Goal: Obtain resource: Download file/media

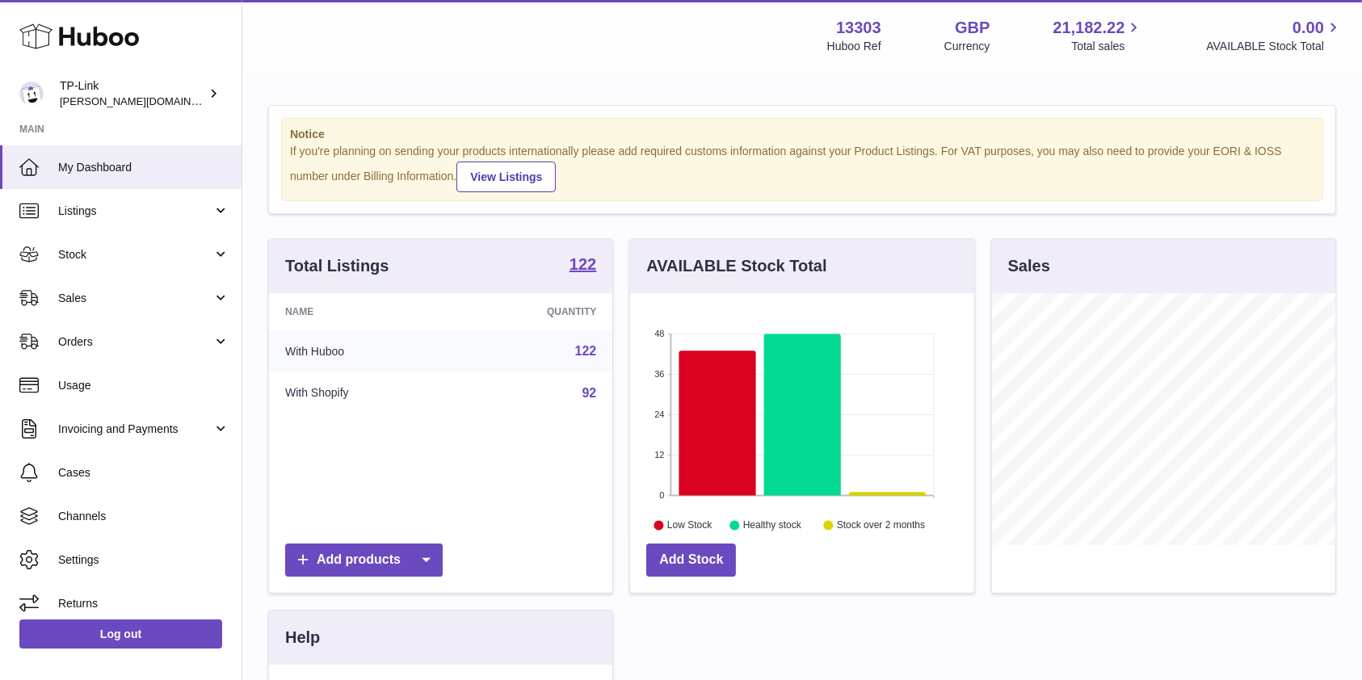
scroll to position [252, 343]
click at [128, 313] on link "Sales" at bounding box center [121, 298] width 242 height 44
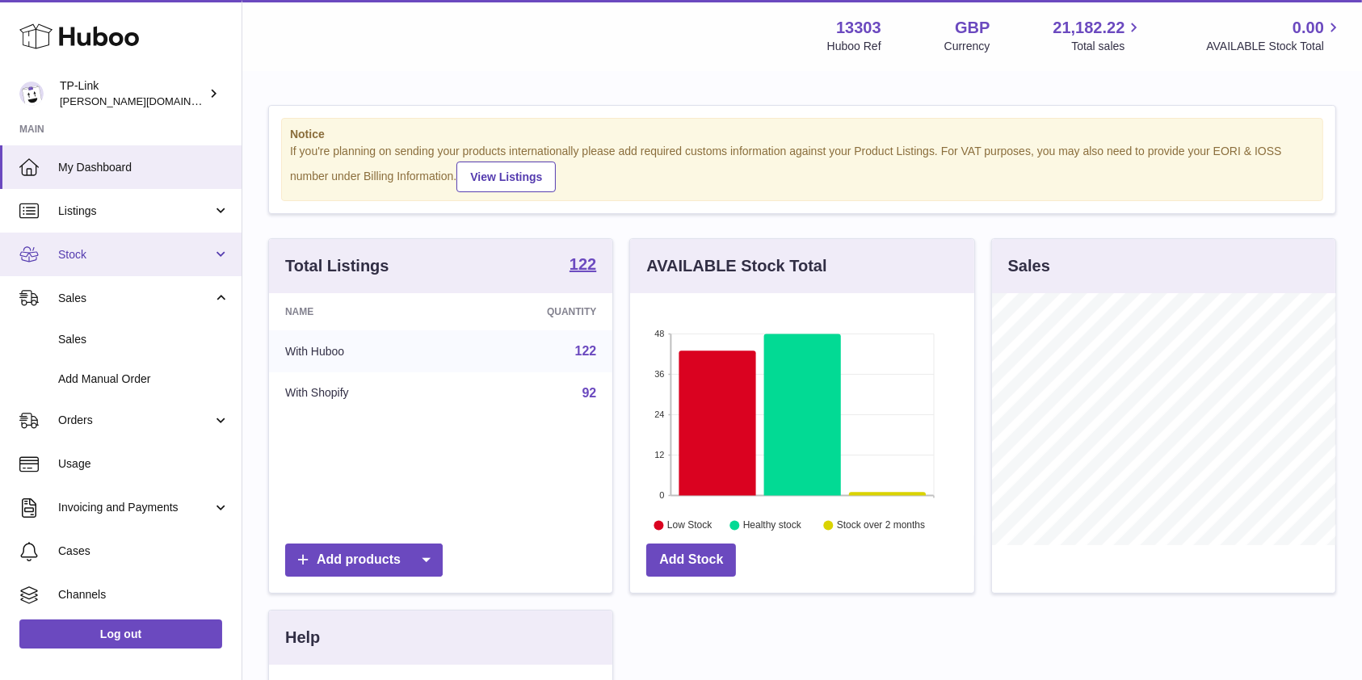
click at [117, 260] on span "Stock" at bounding box center [135, 254] width 154 height 15
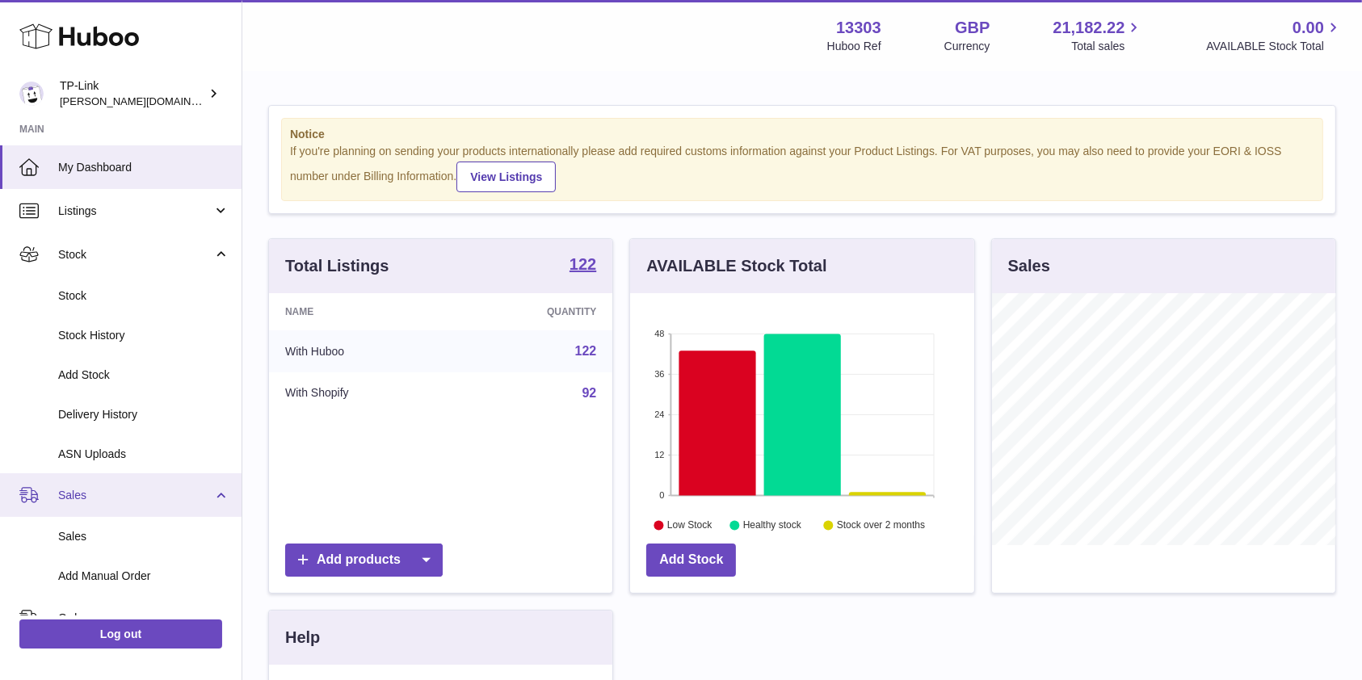
click at [136, 492] on span "Sales" at bounding box center [135, 495] width 154 height 15
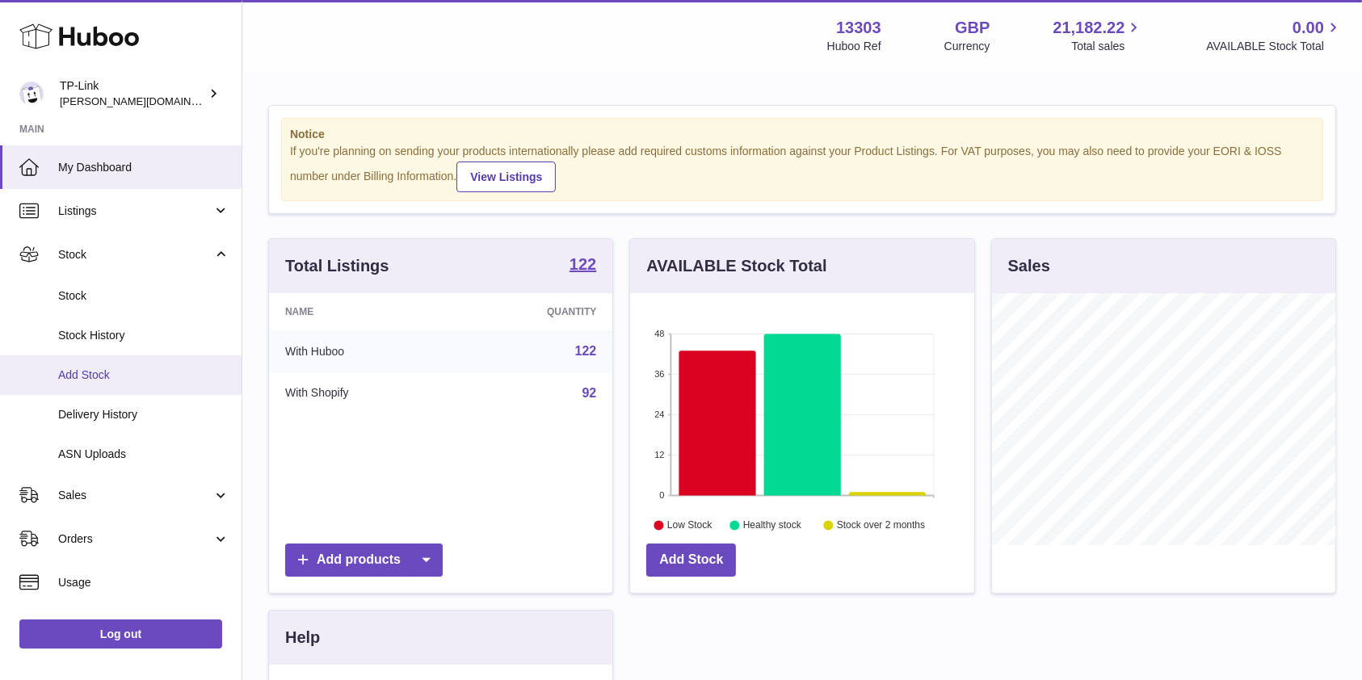
scroll to position [107, 0]
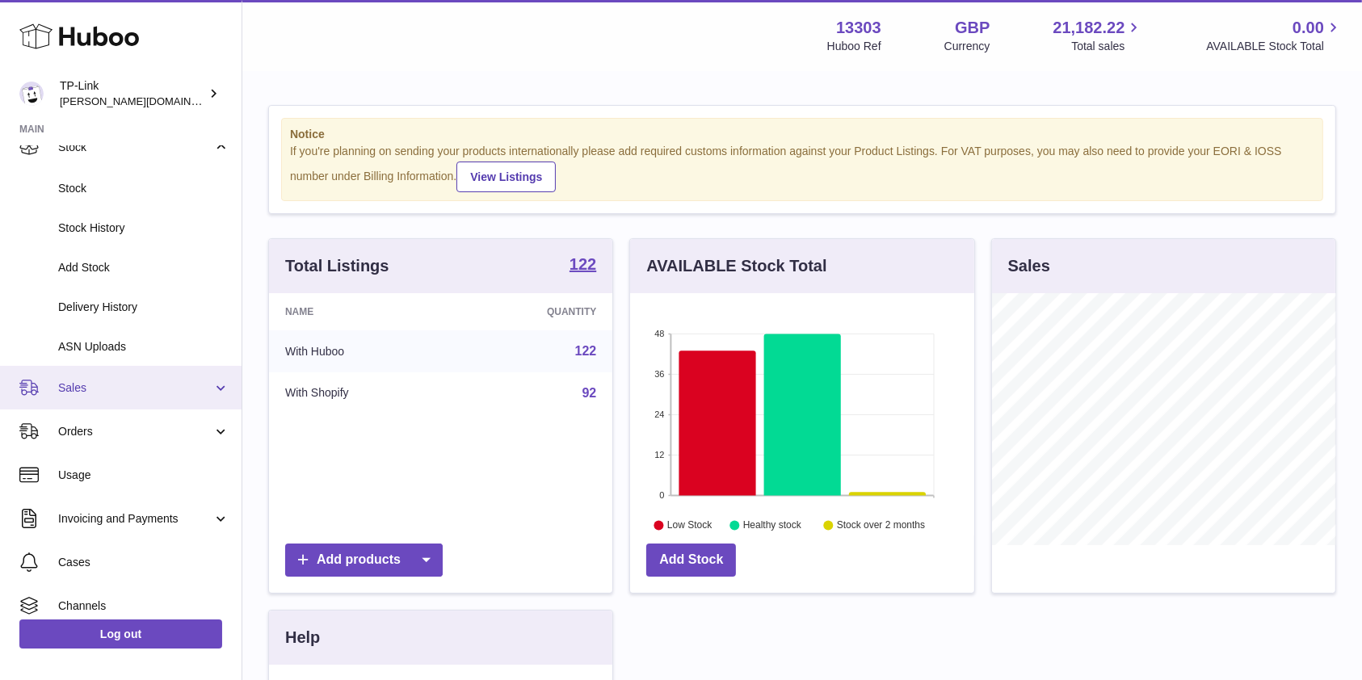
click at [155, 389] on span "Sales" at bounding box center [135, 387] width 154 height 15
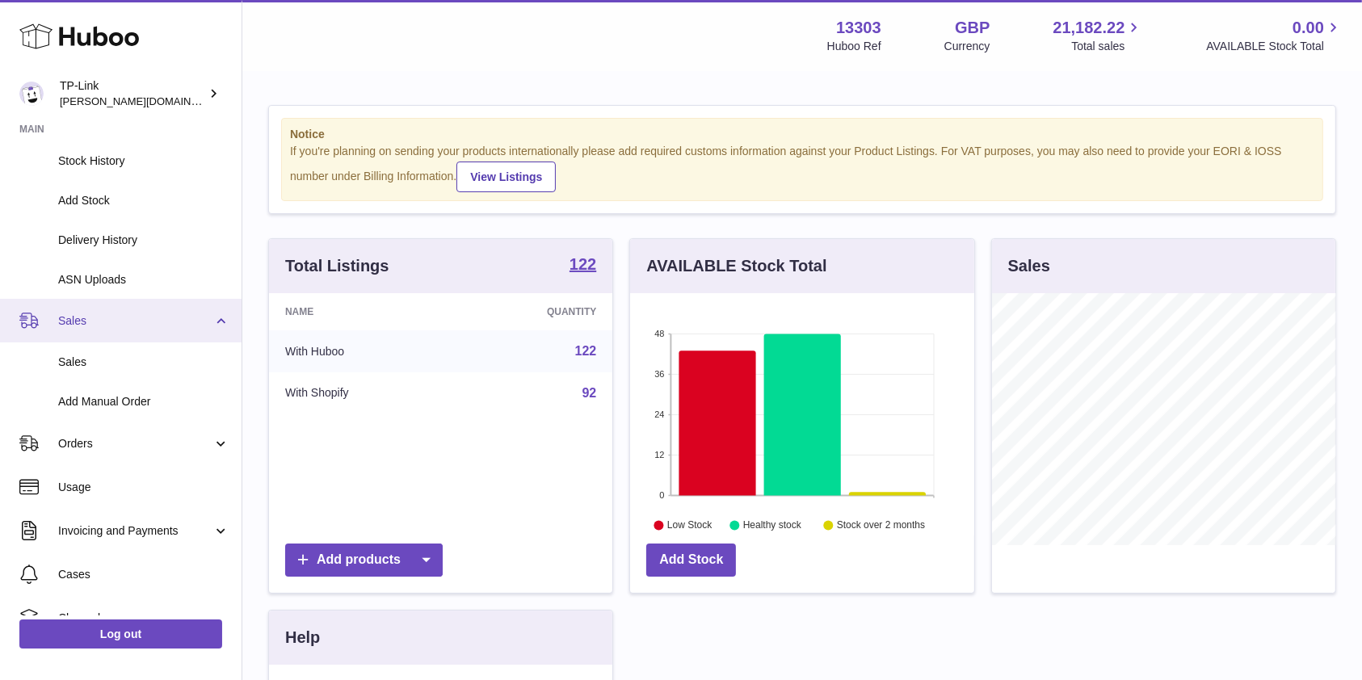
scroll to position [215, 0]
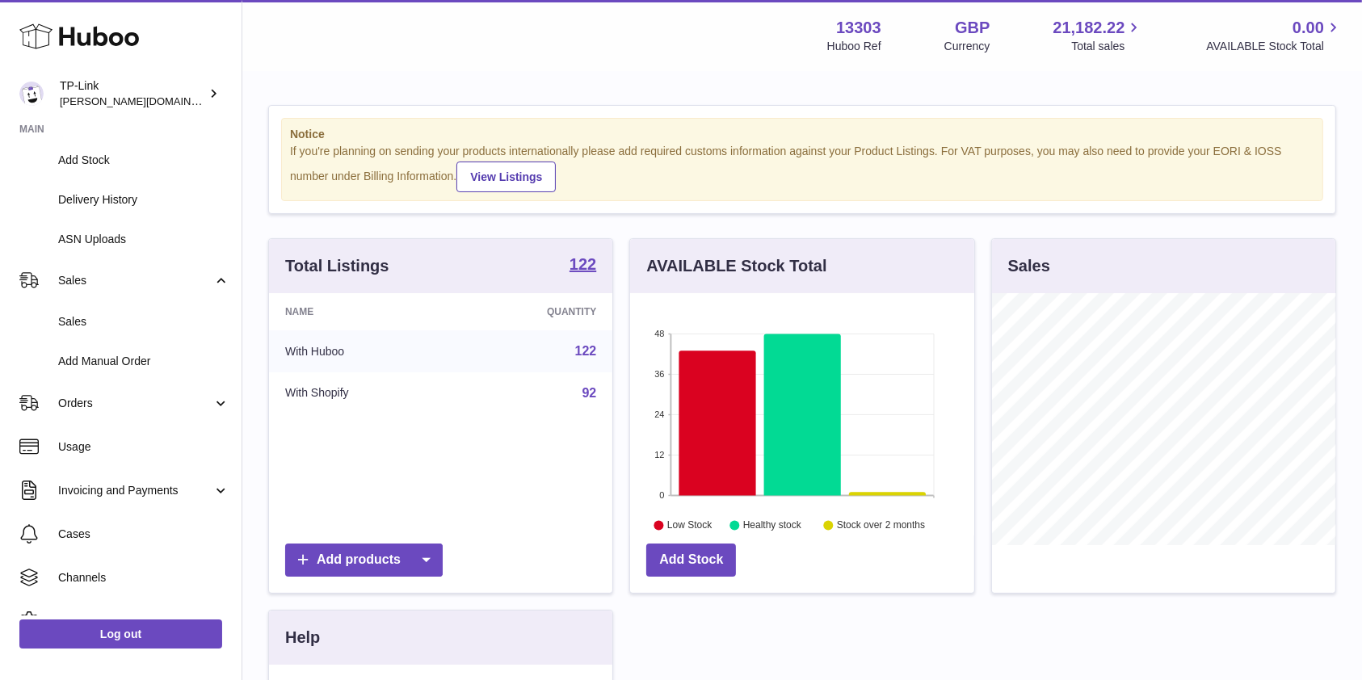
drag, startPoint x: 463, startPoint y: 213, endPoint x: 441, endPoint y: 215, distance: 21.9
click at [463, 213] on div "Notice If you're planning on sending your products internationally please add r…" at bounding box center [802, 503] width 1120 height 861
click at [420, 61] on div "Menu Huboo 13303 Huboo Ref GBP Currency 21,182.22 Total sales 0.00 AVAILABLE St…" at bounding box center [802, 35] width 1120 height 71
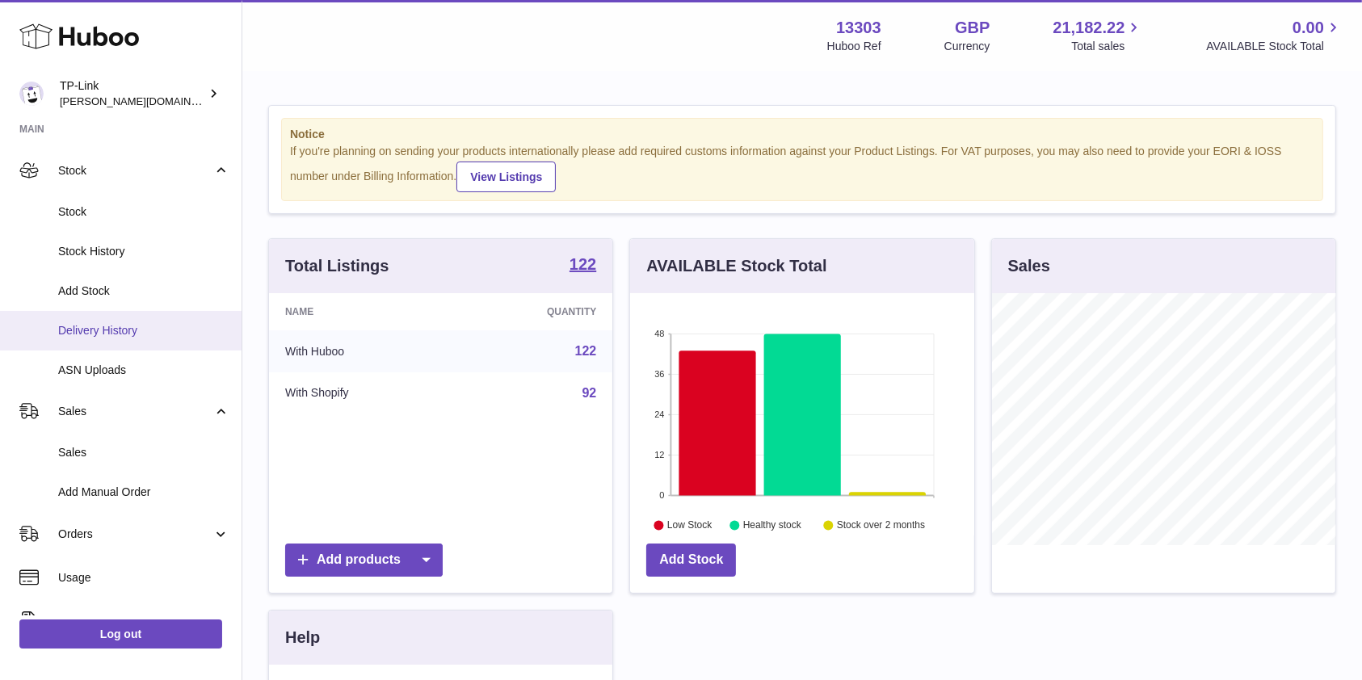
scroll to position [70, 0]
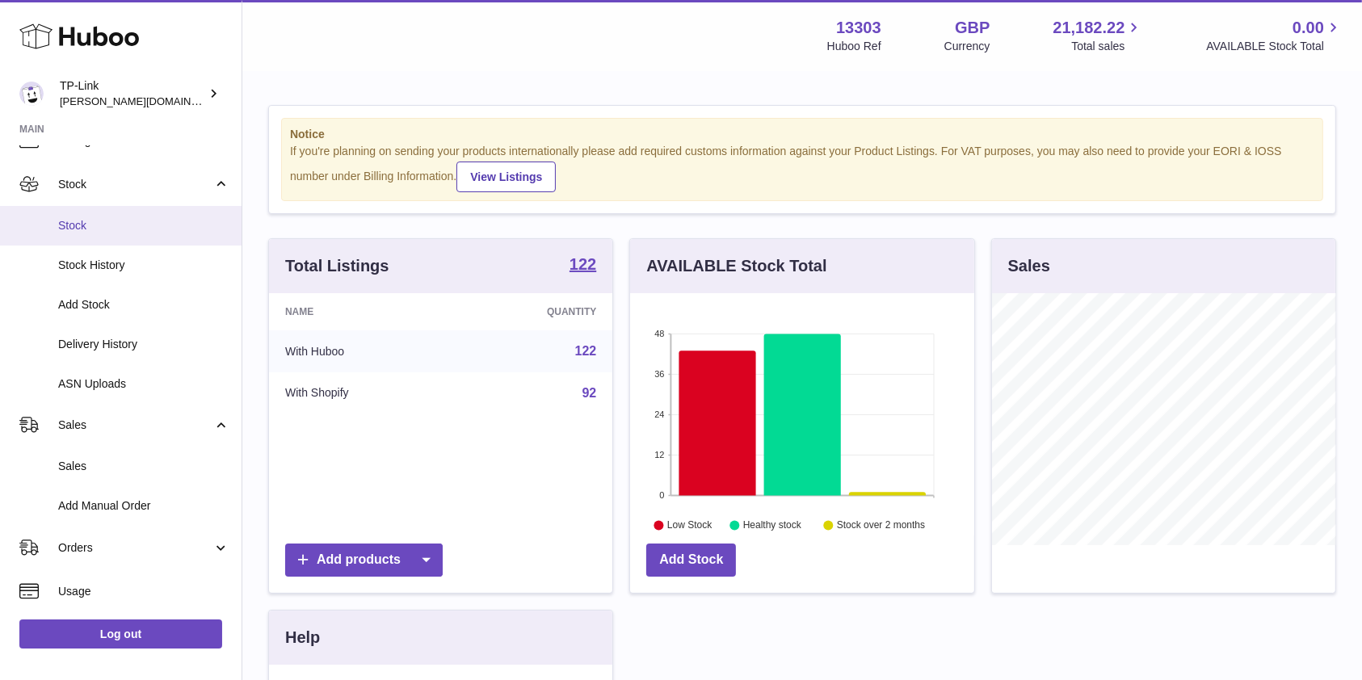
click at [140, 221] on span "Stock" at bounding box center [143, 225] width 171 height 15
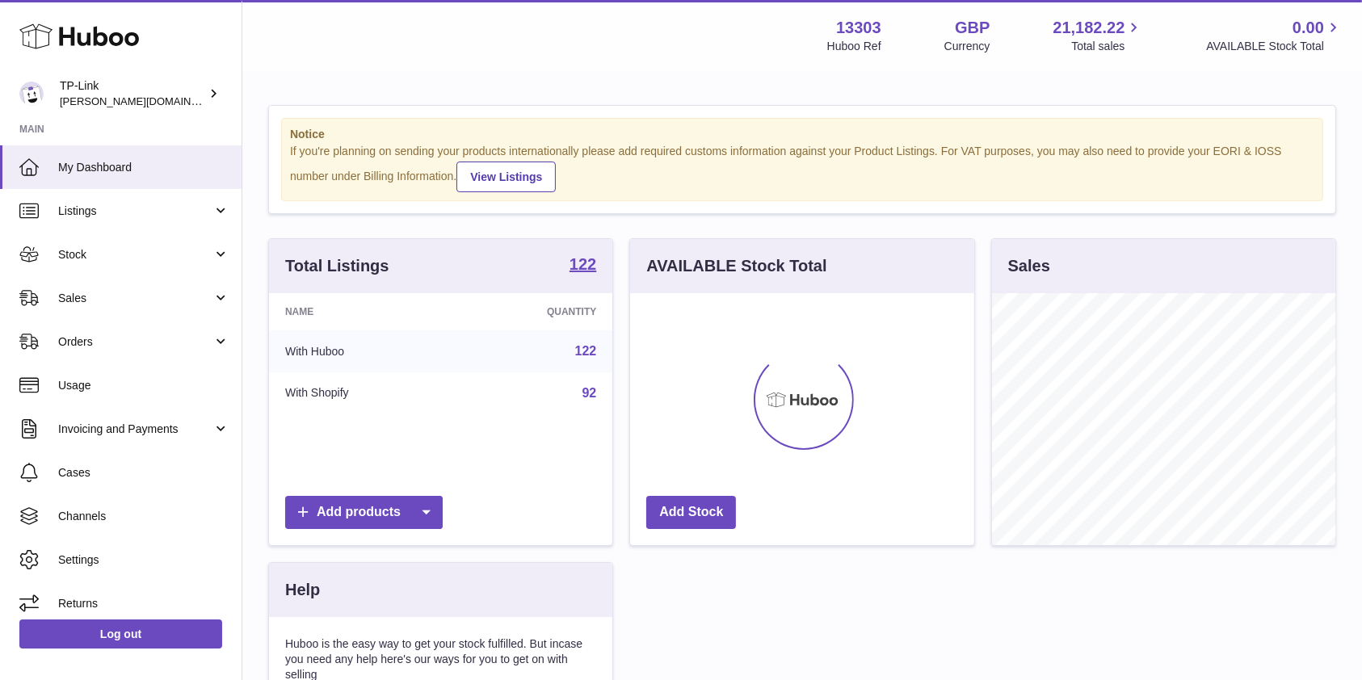
scroll to position [252, 343]
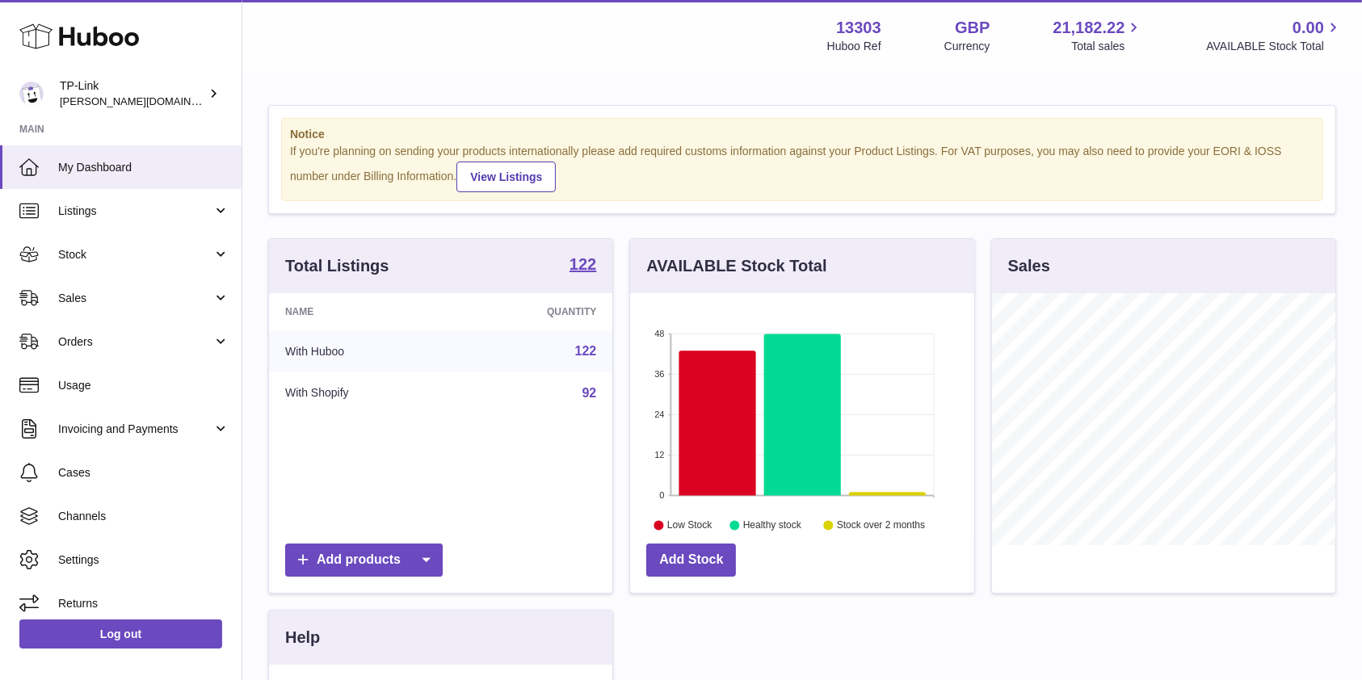
drag, startPoint x: 595, startPoint y: 86, endPoint x: 296, endPoint y: 229, distance: 331.0
click at [595, 86] on div "Notice If you're planning on sending your products internationally please add r…" at bounding box center [802, 503] width 1120 height 861
click at [142, 271] on link "Stock" at bounding box center [121, 255] width 242 height 44
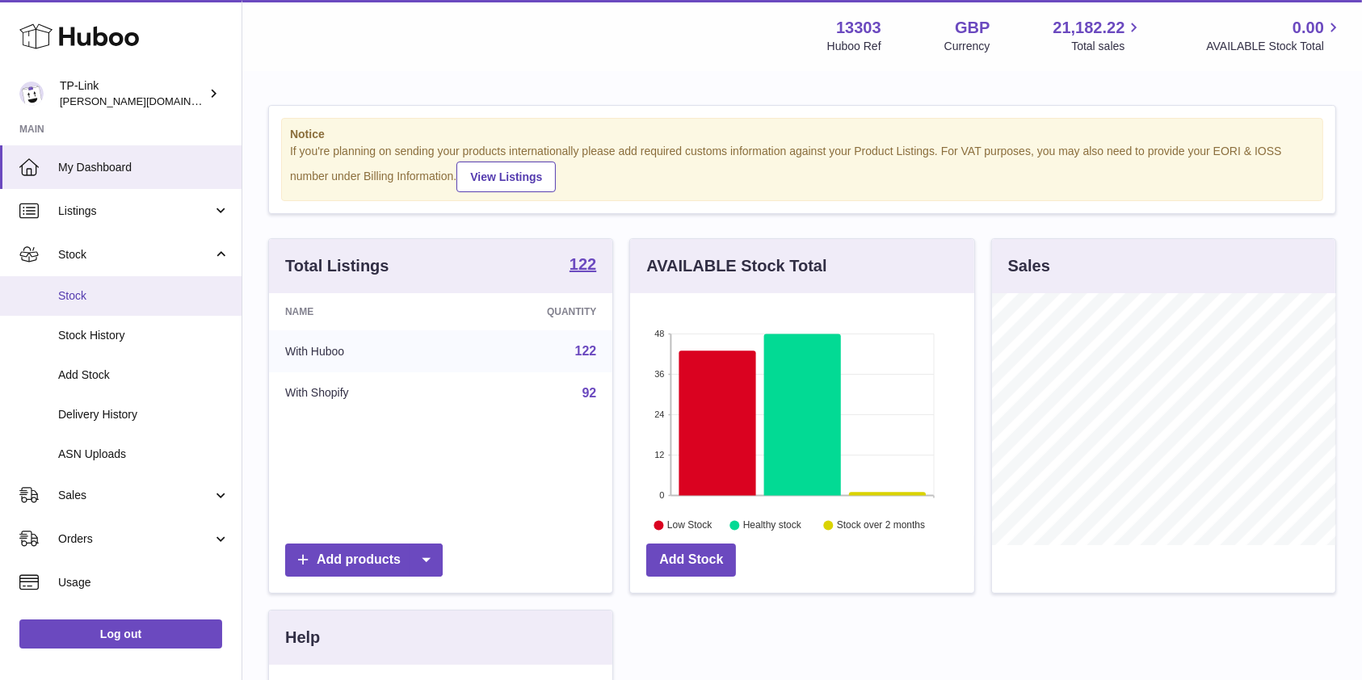
click at [145, 312] on link "Stock" at bounding box center [121, 296] width 242 height 40
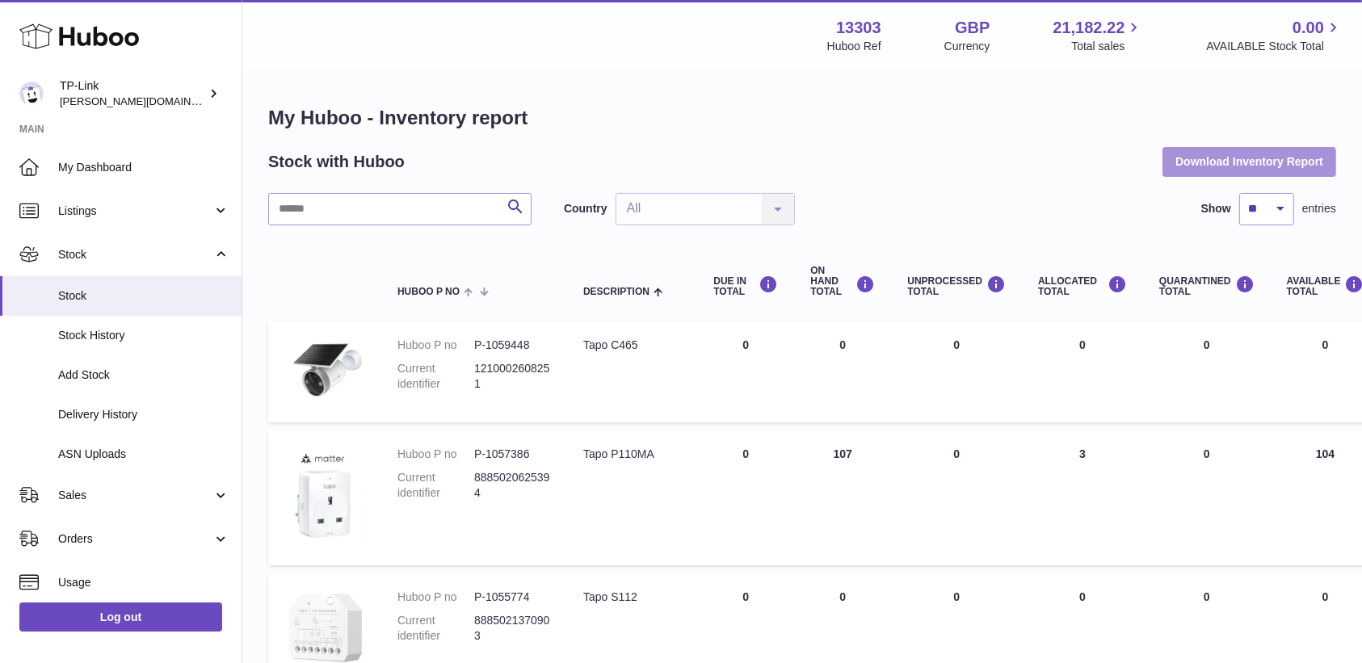
click at [1252, 152] on button "Download Inventory Report" at bounding box center [1249, 161] width 174 height 29
click at [536, 254] on th "Huboo P no" at bounding box center [474, 282] width 186 height 65
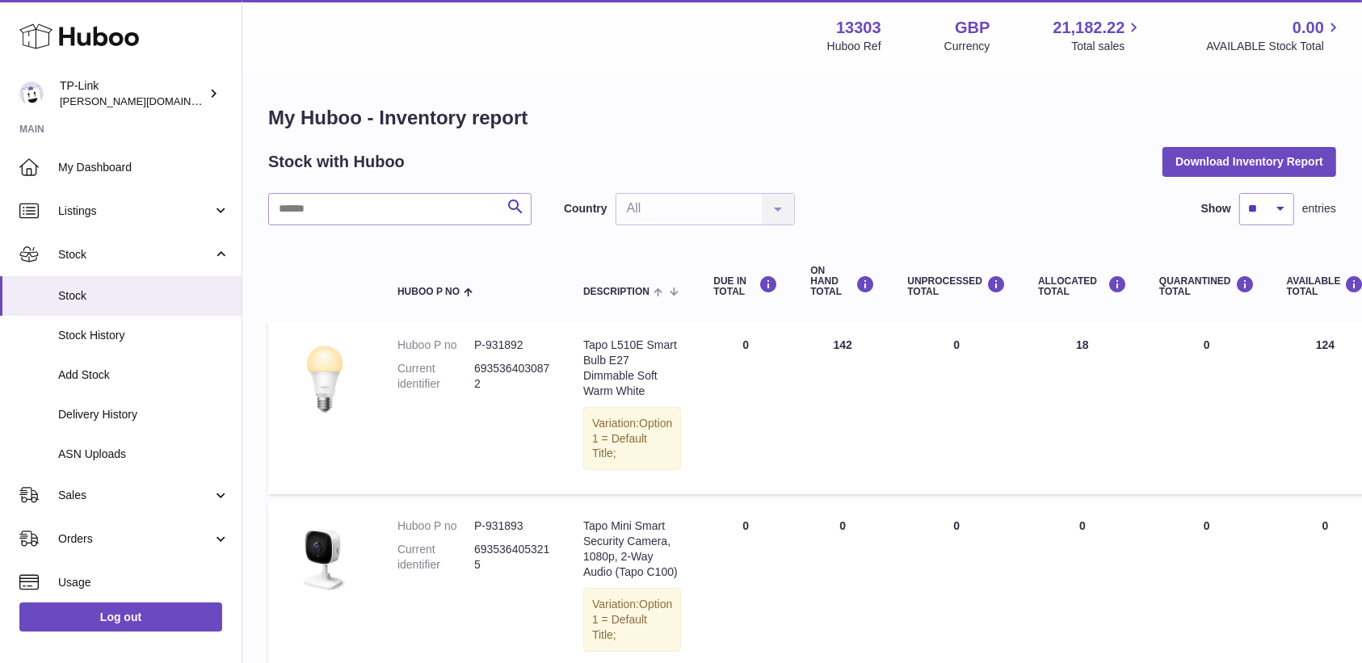
click at [1210, 601] on td "QUARANTINED Total 0" at bounding box center [1207, 588] width 128 height 173
click at [912, 589] on td "UNPROCESSED Total 0" at bounding box center [956, 588] width 131 height 173
